Goal: Task Accomplishment & Management: Complete application form

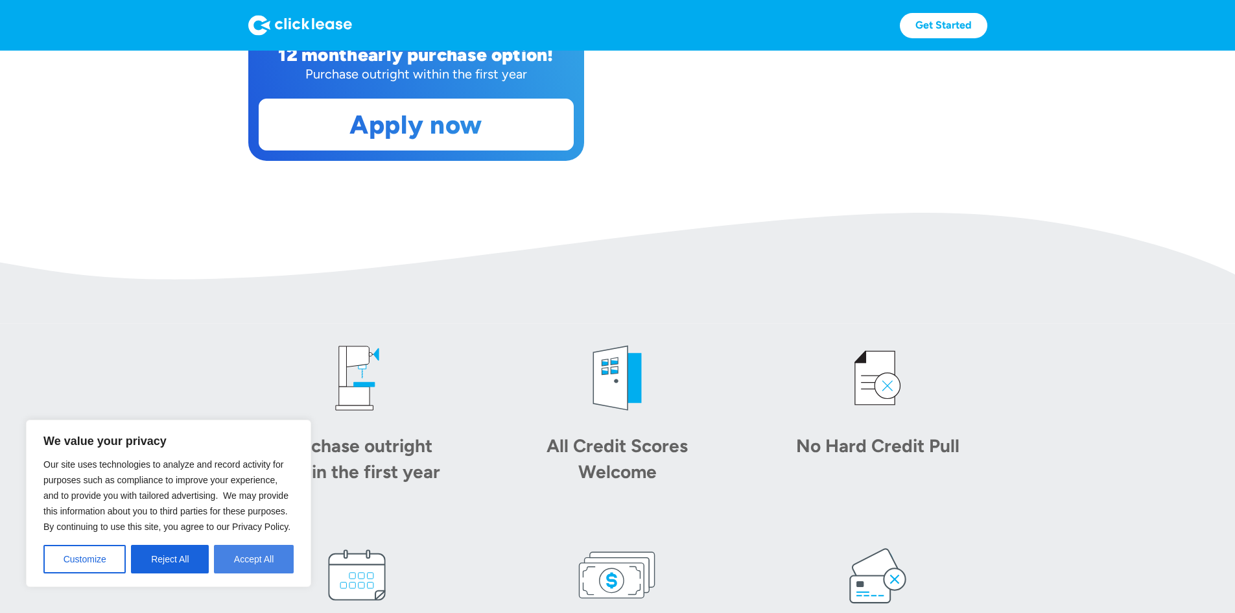
click at [246, 568] on button "Accept All" at bounding box center [254, 559] width 80 height 29
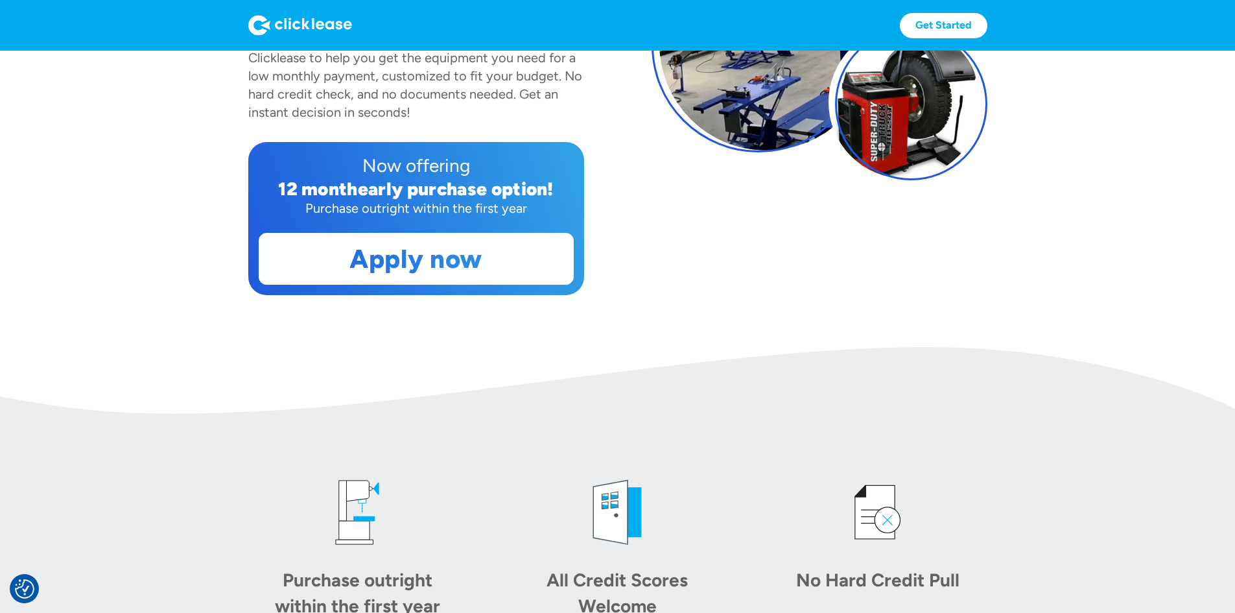
scroll to position [259, 0]
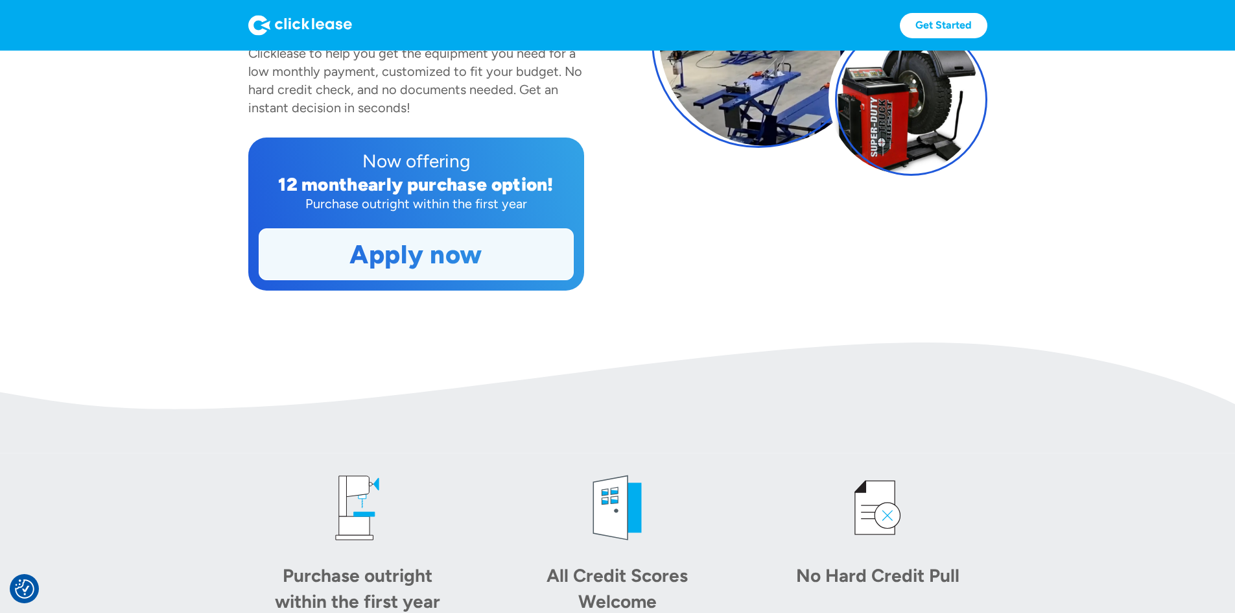
click at [413, 279] on link "Apply now" at bounding box center [416, 254] width 314 height 51
